Goal: Check status

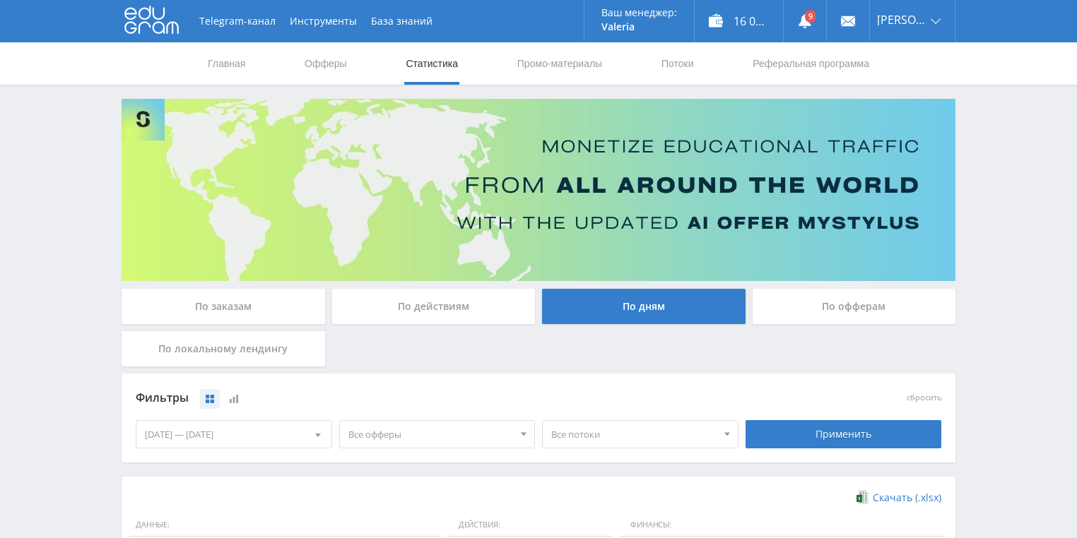
scroll to position [113, 0]
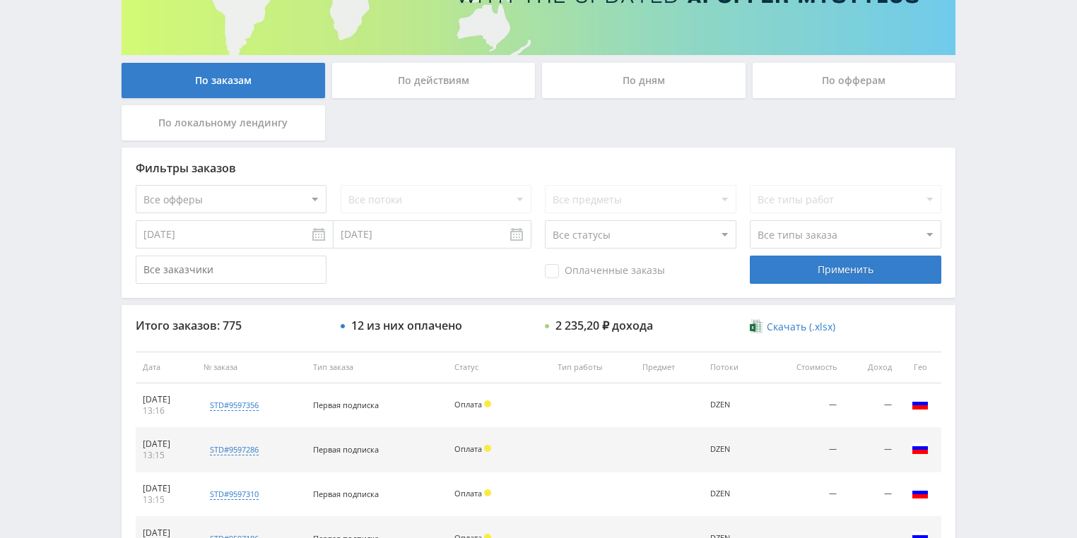
click at [437, 77] on div "По действиям" at bounding box center [434, 80] width 204 height 35
click at [0, 0] on input "По действиям" at bounding box center [0, 0] width 0 height 0
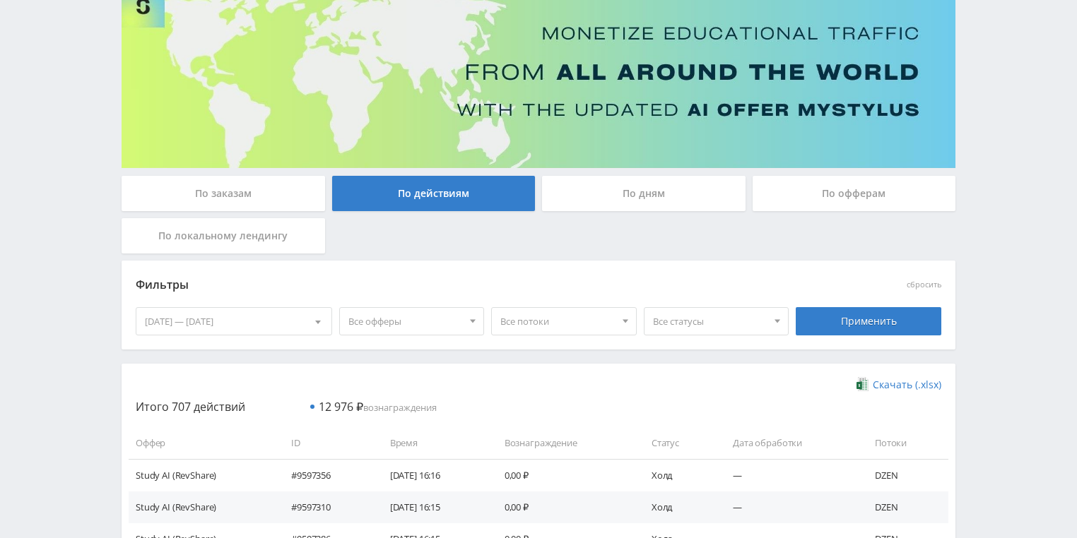
click at [625, 197] on div "По дням" at bounding box center [644, 193] width 204 height 35
click at [0, 0] on input "По дням" at bounding box center [0, 0] width 0 height 0
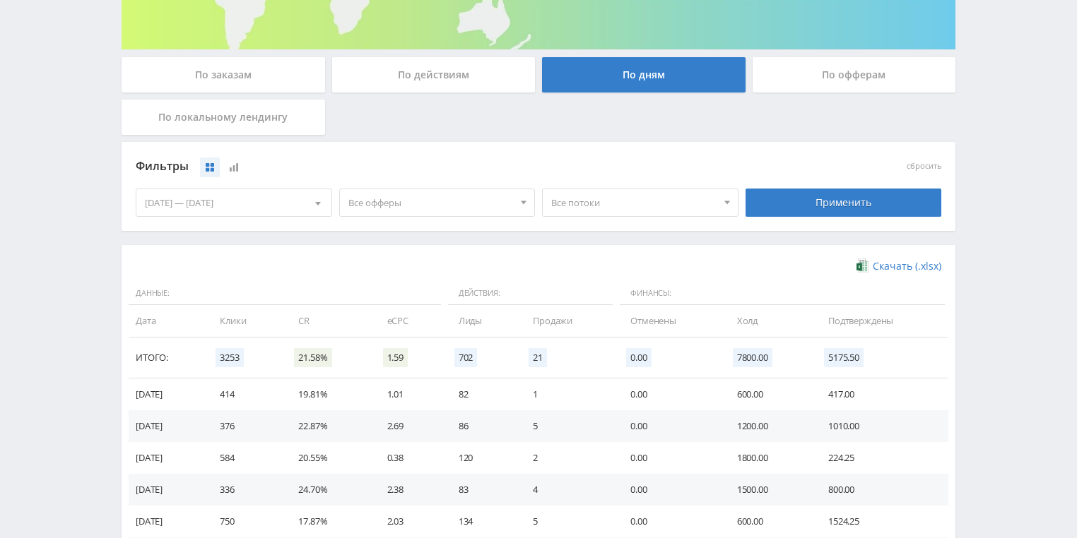
scroll to position [339, 0]
